Goal: Transaction & Acquisition: Purchase product/service

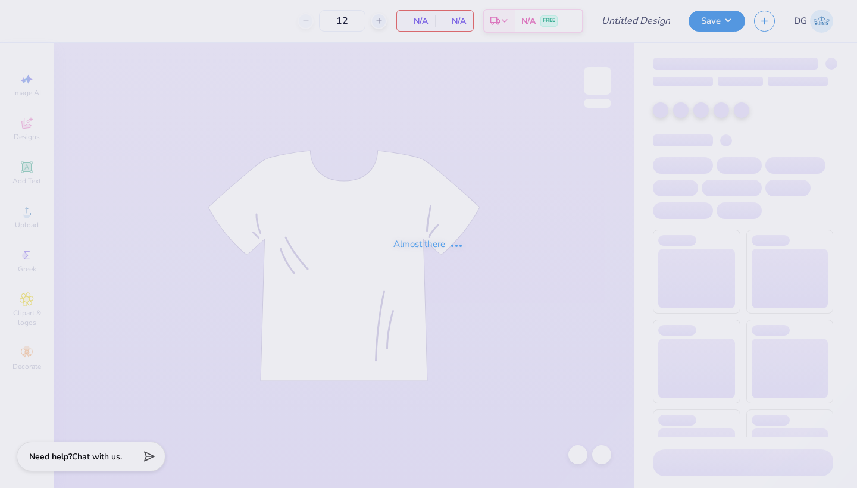
type input "50"
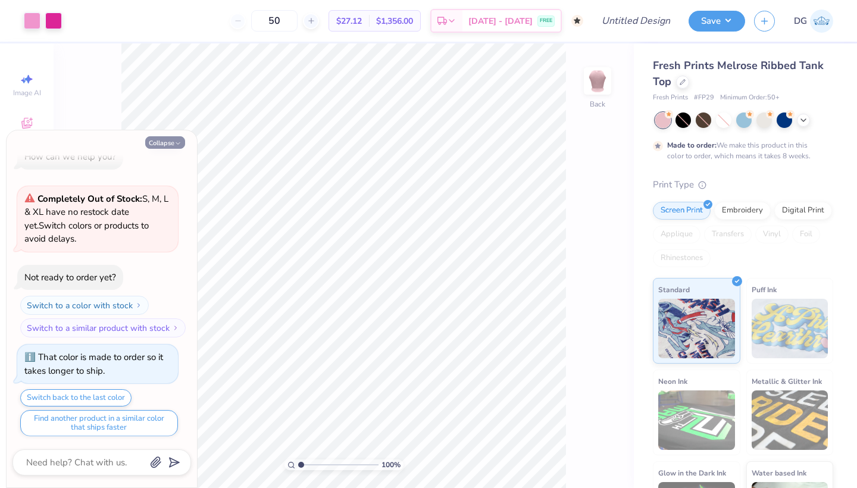
click at [170, 142] on button "Collapse" at bounding box center [165, 142] width 40 height 12
type textarea "x"
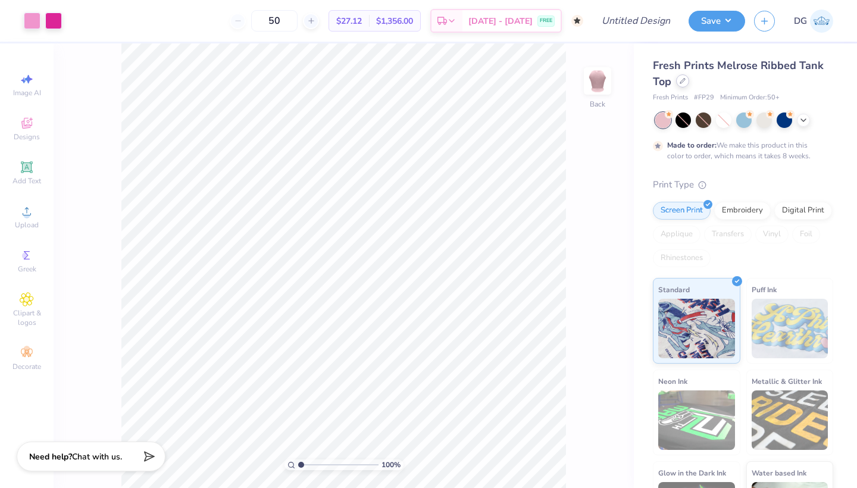
click at [686, 87] on div "Fresh Prints Melrose Ribbed Tank Top" at bounding box center [743, 74] width 180 height 32
click at [684, 85] on div at bounding box center [682, 80] width 13 height 13
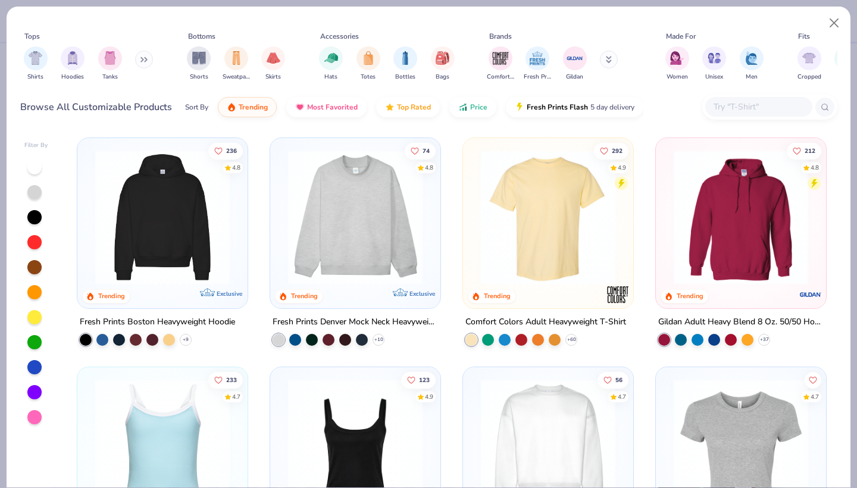
click at [699, 109] on div "Browse All Customizable Products Sort By Trending Most Favorited Top Rated Pric…" at bounding box center [428, 106] width 817 height 33
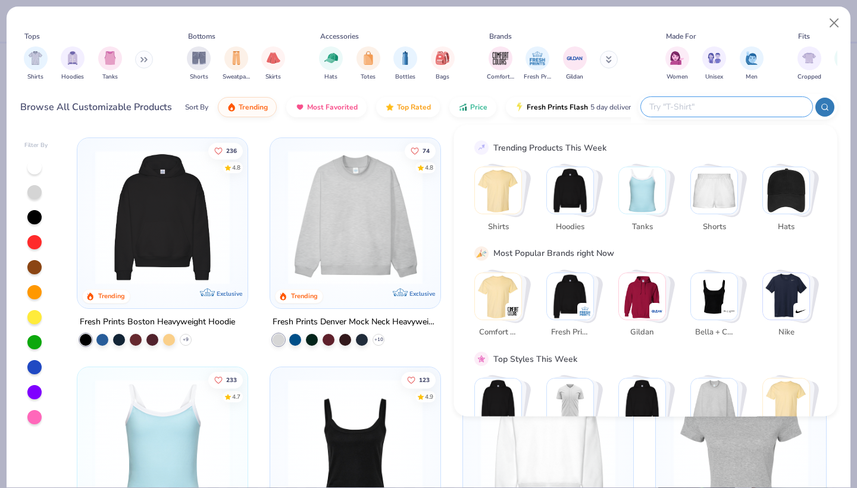
click at [712, 110] on input "text" at bounding box center [726, 107] width 156 height 14
paste input "3001C"
type input "3001C"
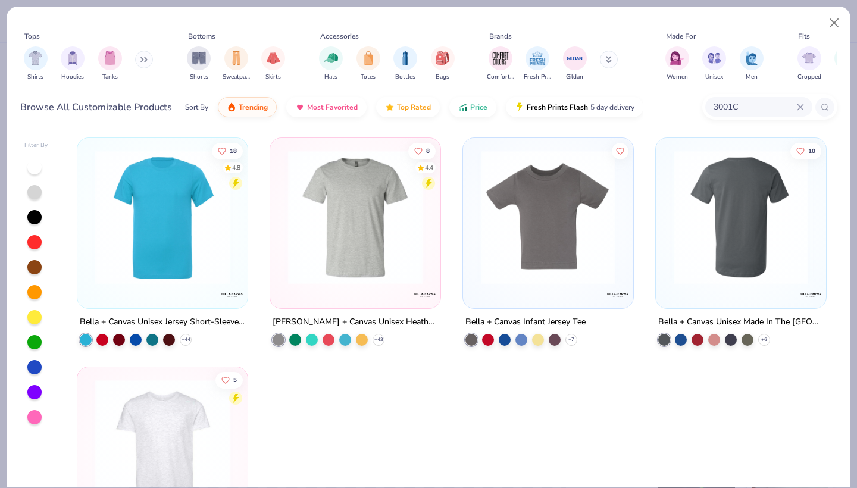
click at [699, 255] on img at bounding box center [741, 217] width 146 height 134
